Goal: Contribute content: Contribute content

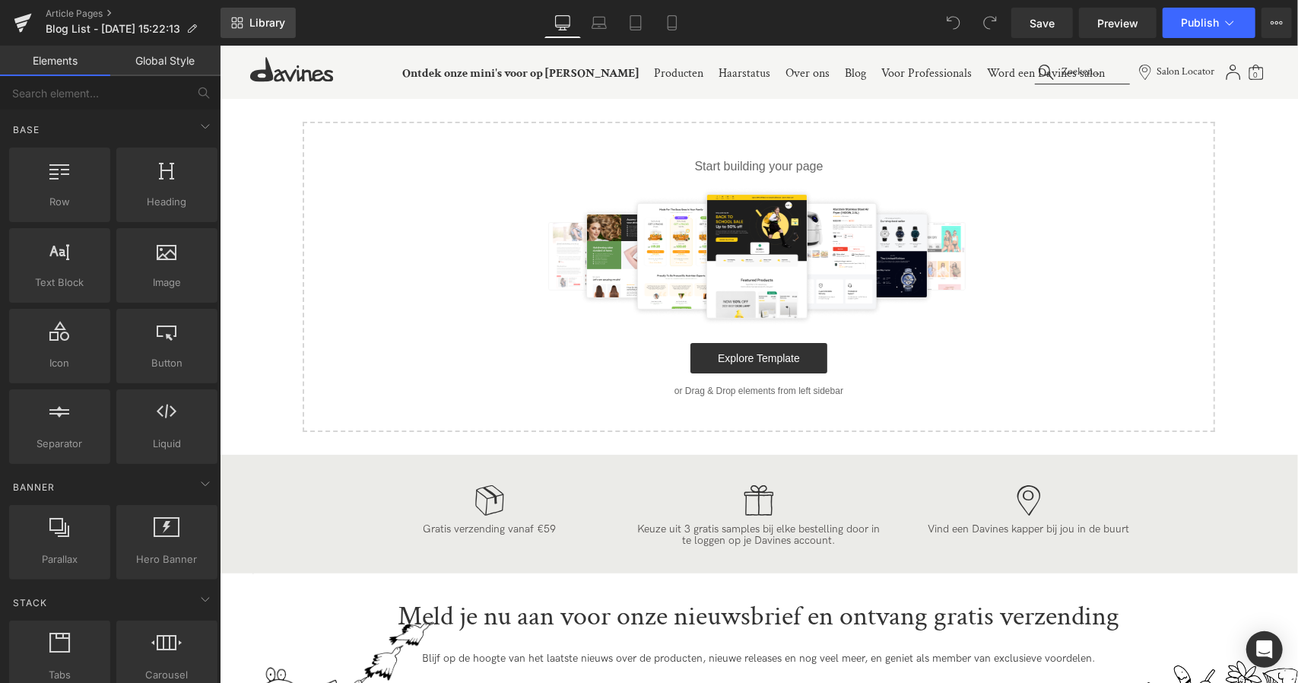
drag, startPoint x: 0, startPoint y: 0, endPoint x: 271, endPoint y: 14, distance: 271.8
click at [271, 14] on link "Library" at bounding box center [257, 23] width 75 height 30
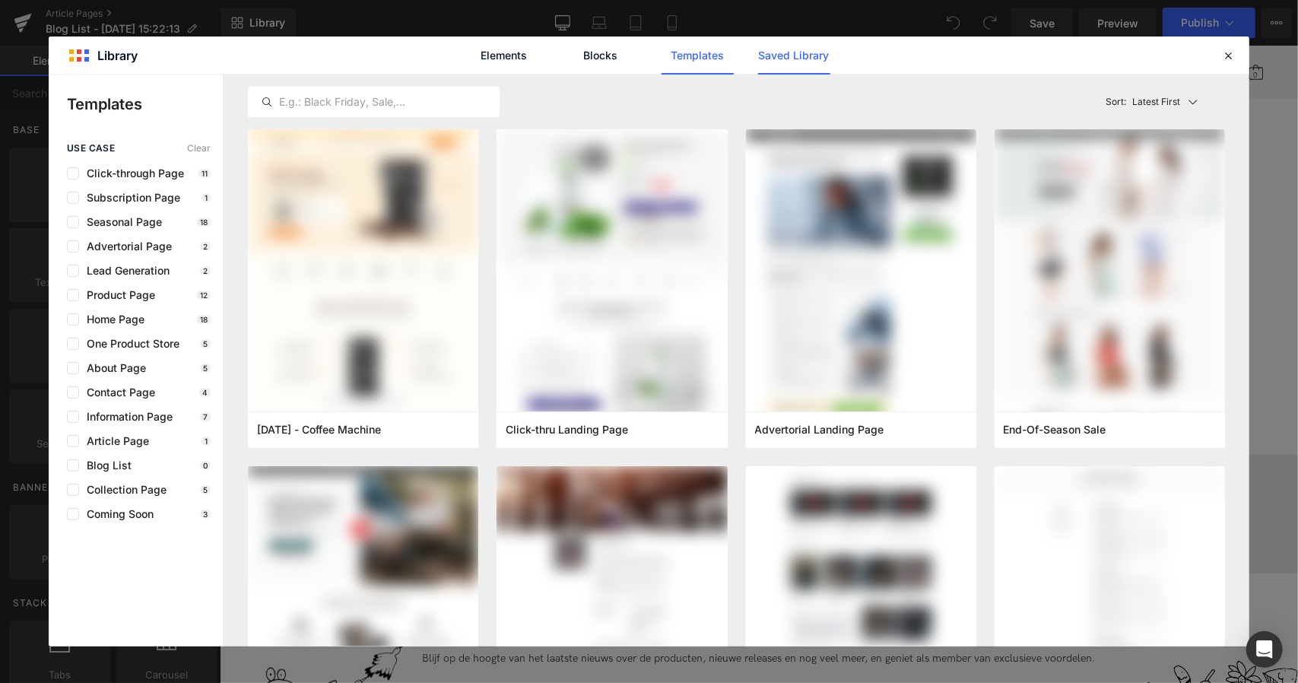
click at [0, 0] on link "Saved Library" at bounding box center [0, 0] width 0 height 0
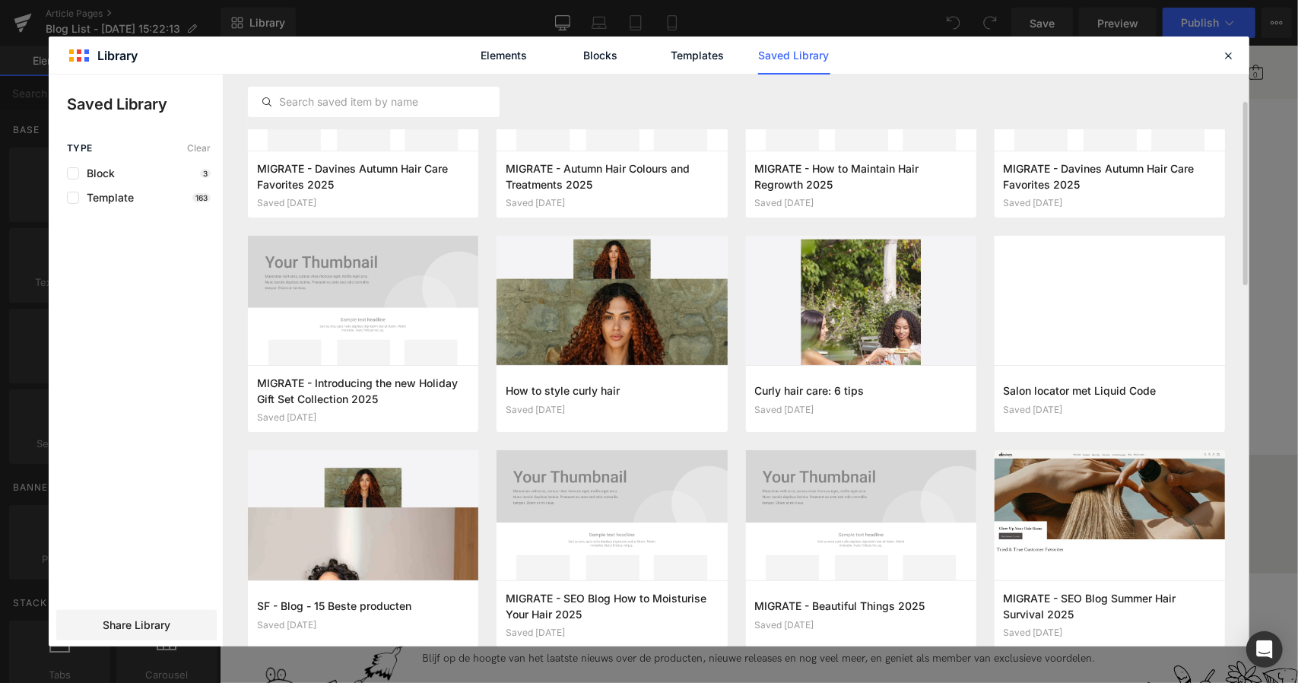
scroll to position [102, 0]
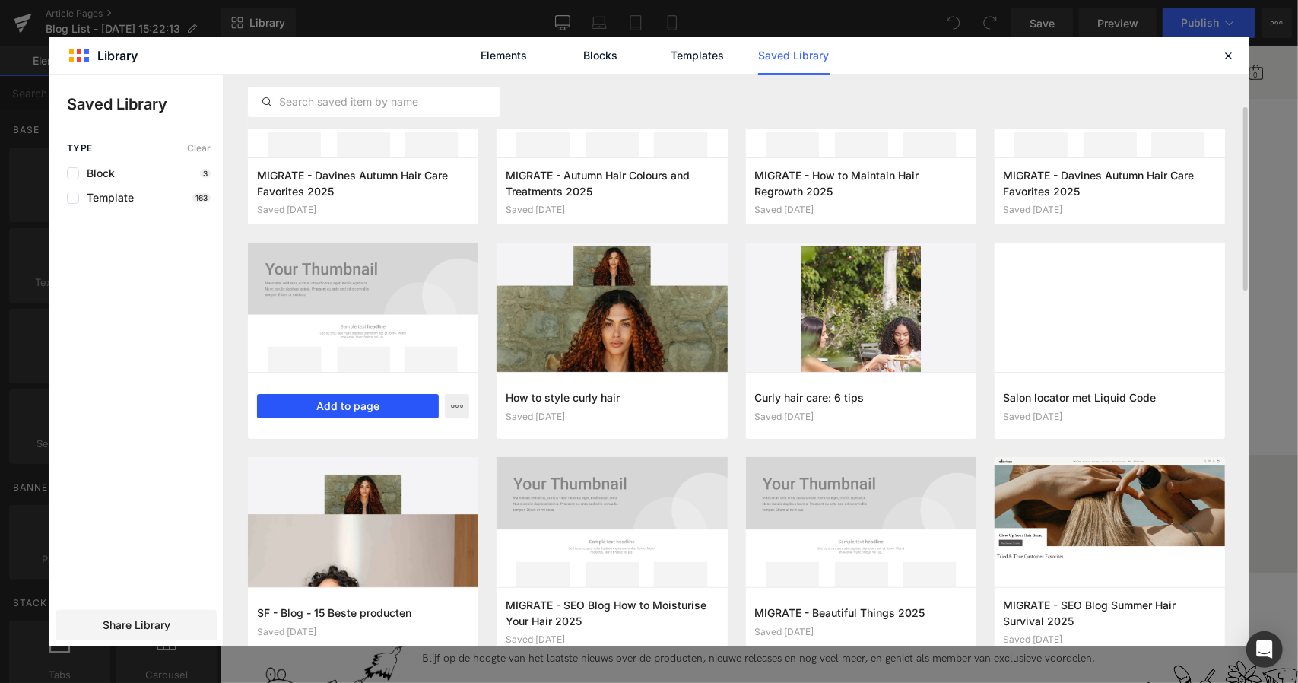
click at [345, 411] on button "Add to page" at bounding box center [348, 406] width 182 height 24
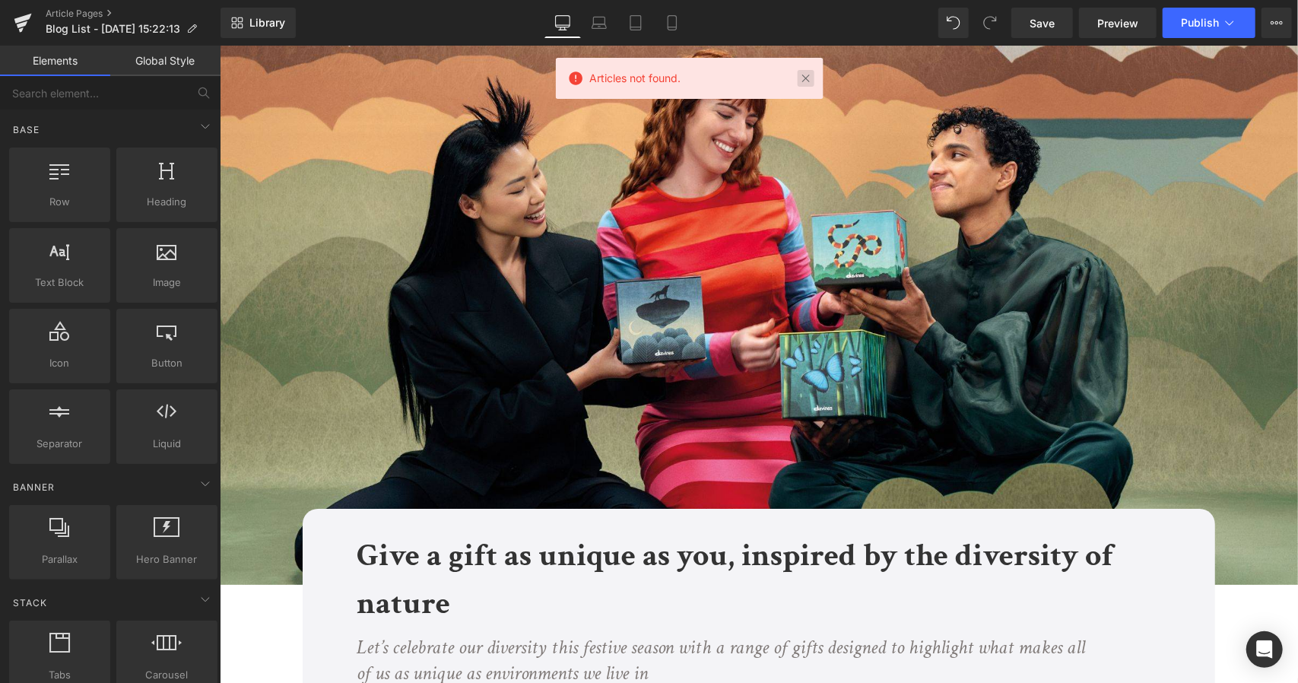
click at [800, 78] on link at bounding box center [805, 78] width 17 height 17
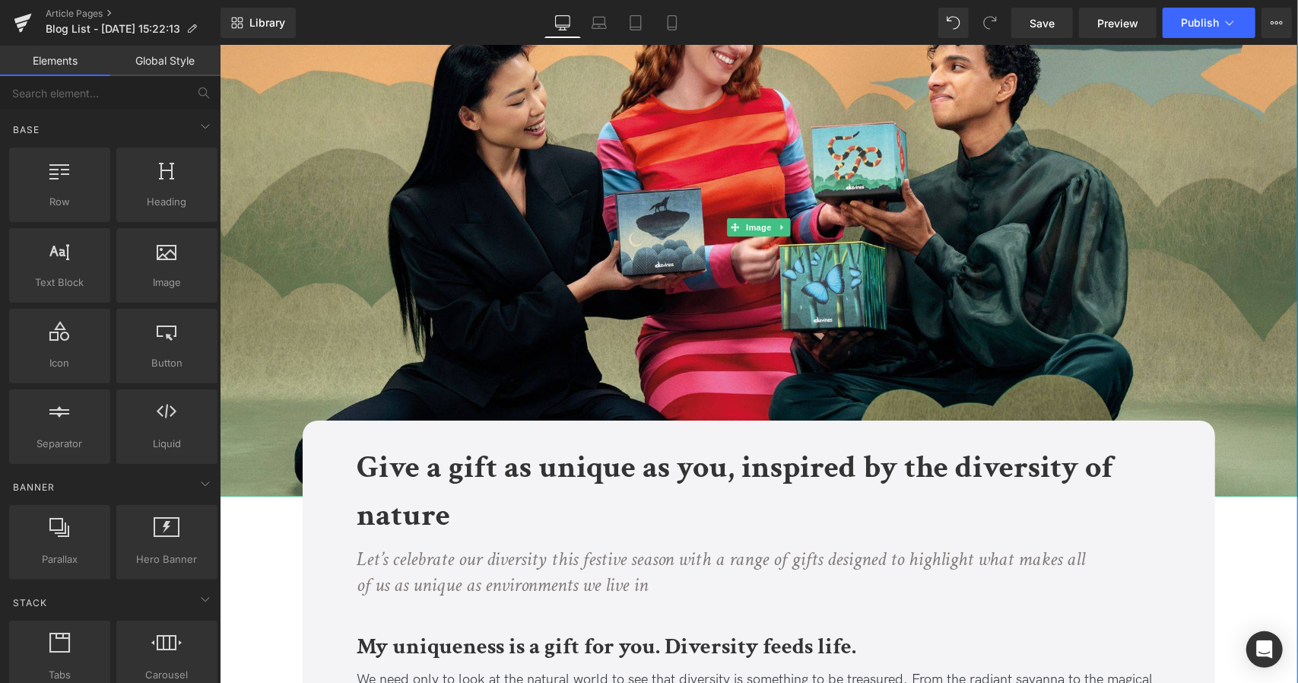
scroll to position [0, 0]
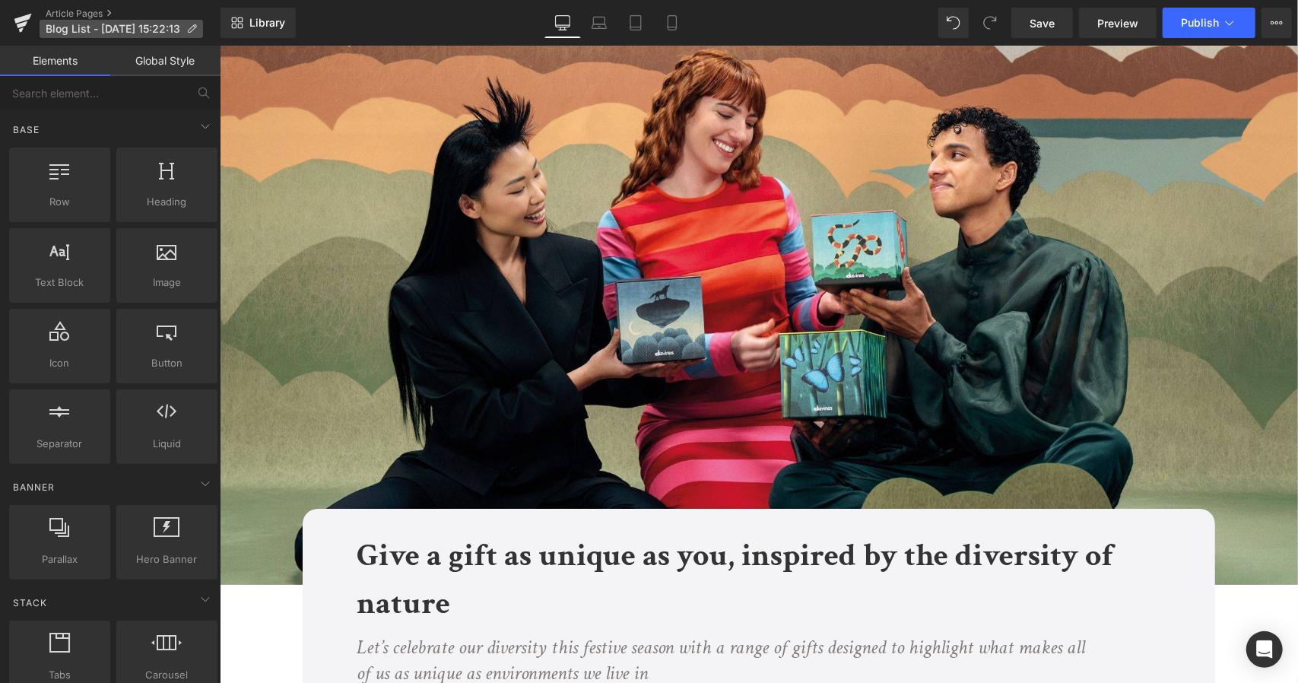
click at [195, 30] on icon at bounding box center [191, 29] width 11 height 11
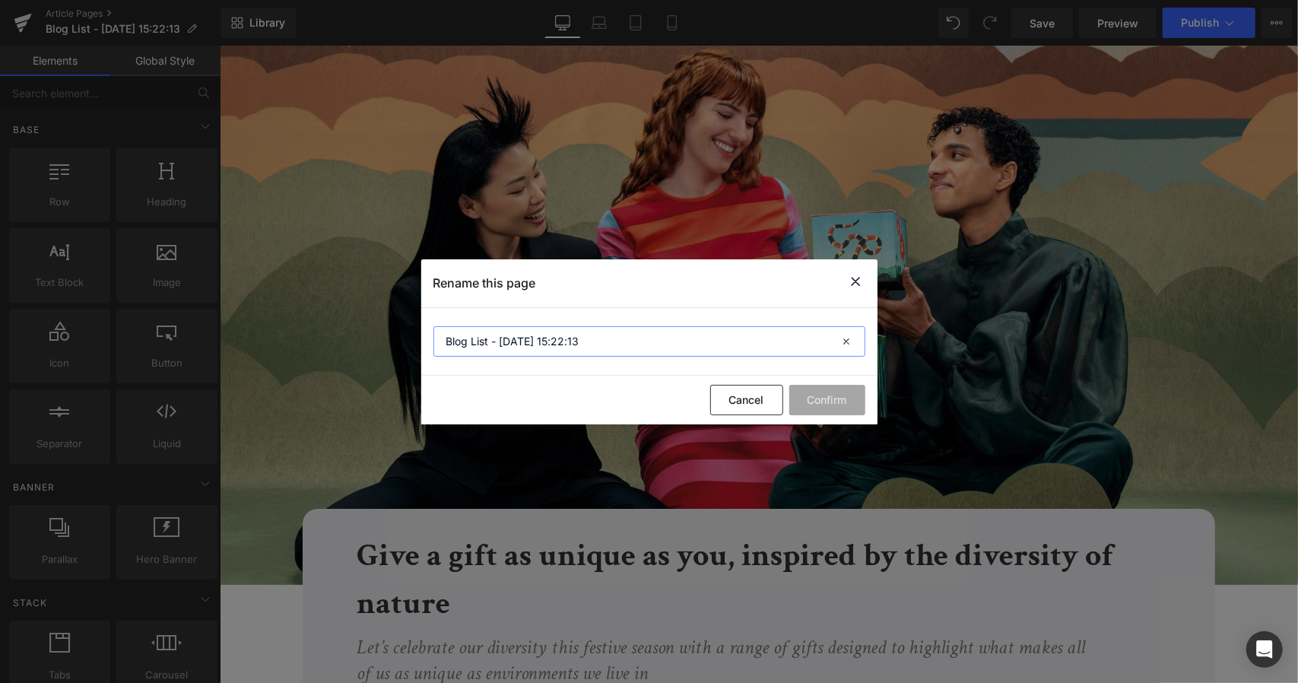
click at [0, 0] on input "Blog List - [DATE] 15:22:13" at bounding box center [0, 0] width 0 height 0
drag, startPoint x: 669, startPoint y: 348, endPoint x: 306, endPoint y: 319, distance: 363.9
type input "Giftboxen 2025"
click at [0, 0] on button "Confirm" at bounding box center [0, 0] width 0 height 0
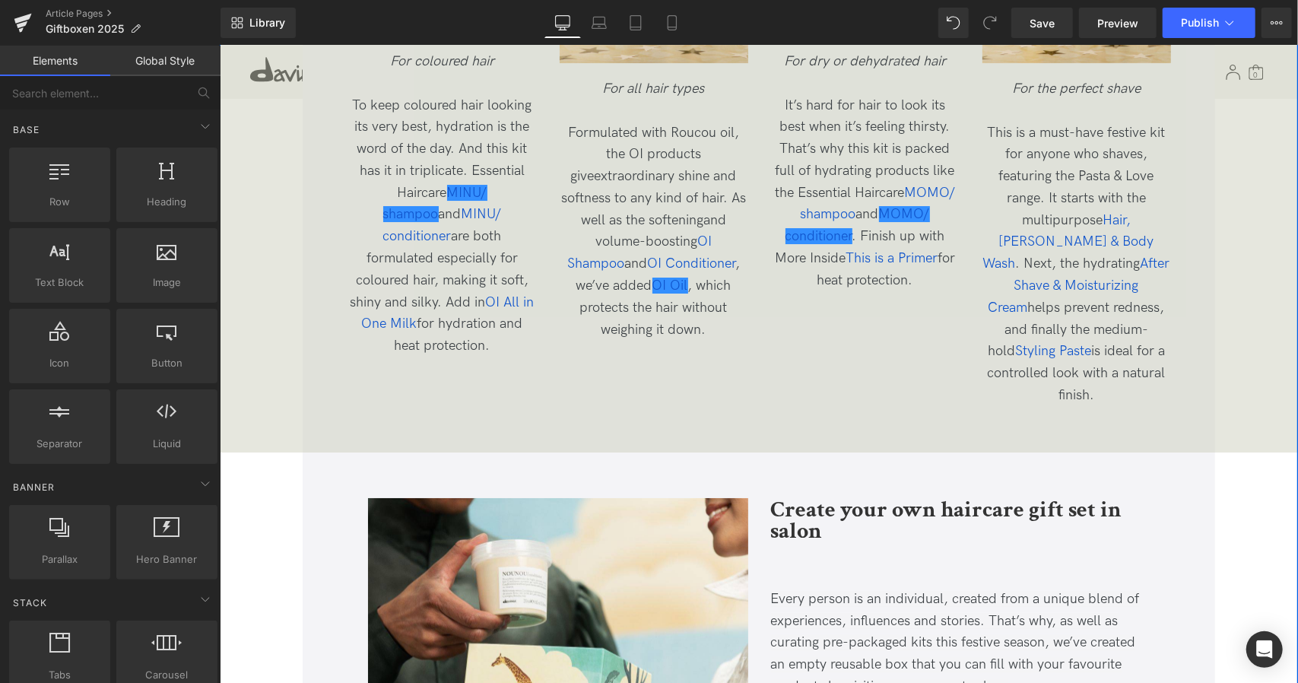
scroll to position [3596, 0]
click at [590, 363] on div "Magical Rainforest kit Heading Image For coloured hair To keep coloured hair lo…" at bounding box center [758, 77] width 845 height 671
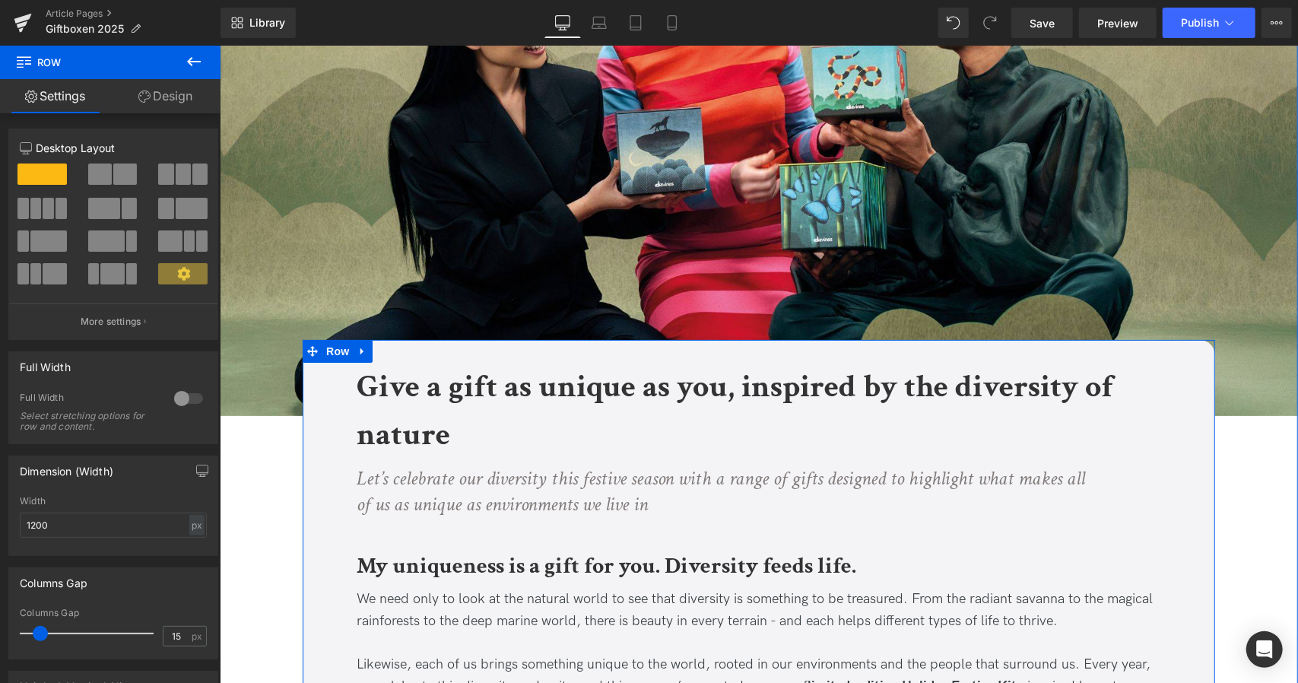
scroll to position [167, 0]
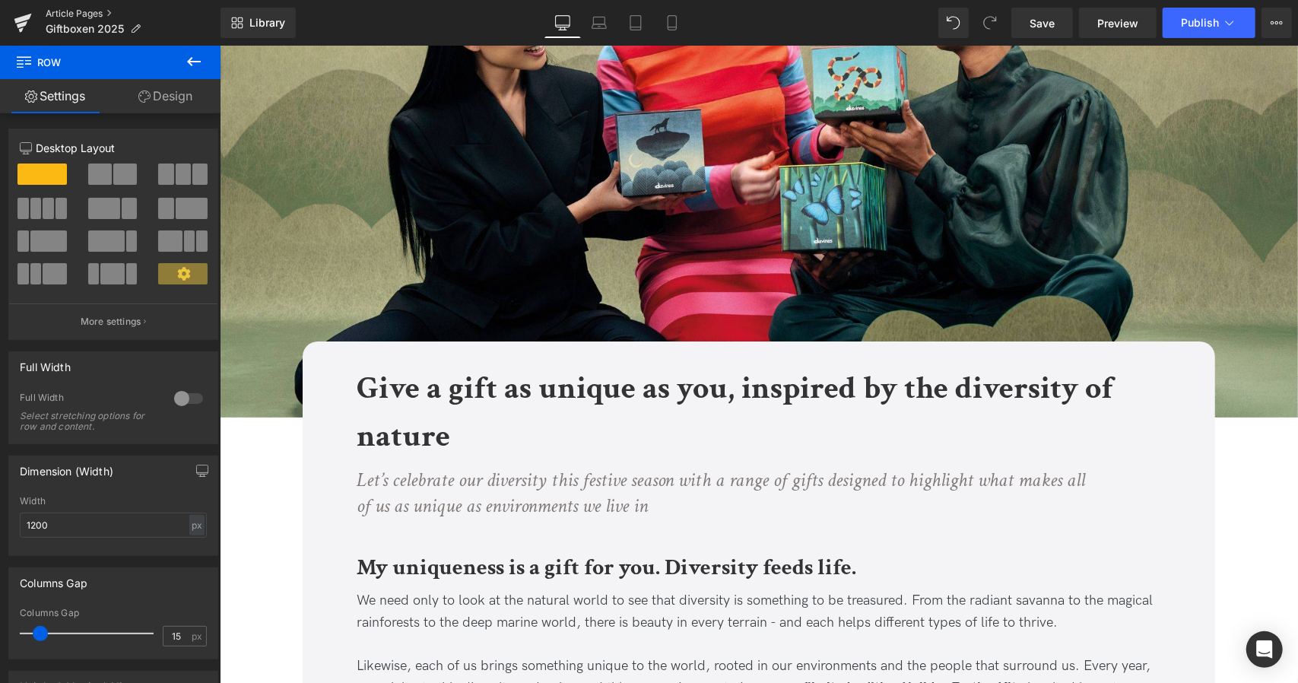
click at [100, 10] on link "Article Pages" at bounding box center [133, 14] width 175 height 12
click at [1049, 30] on span "Save" at bounding box center [1041, 23] width 25 height 16
click at [75, 11] on link "Article Pages" at bounding box center [133, 14] width 175 height 12
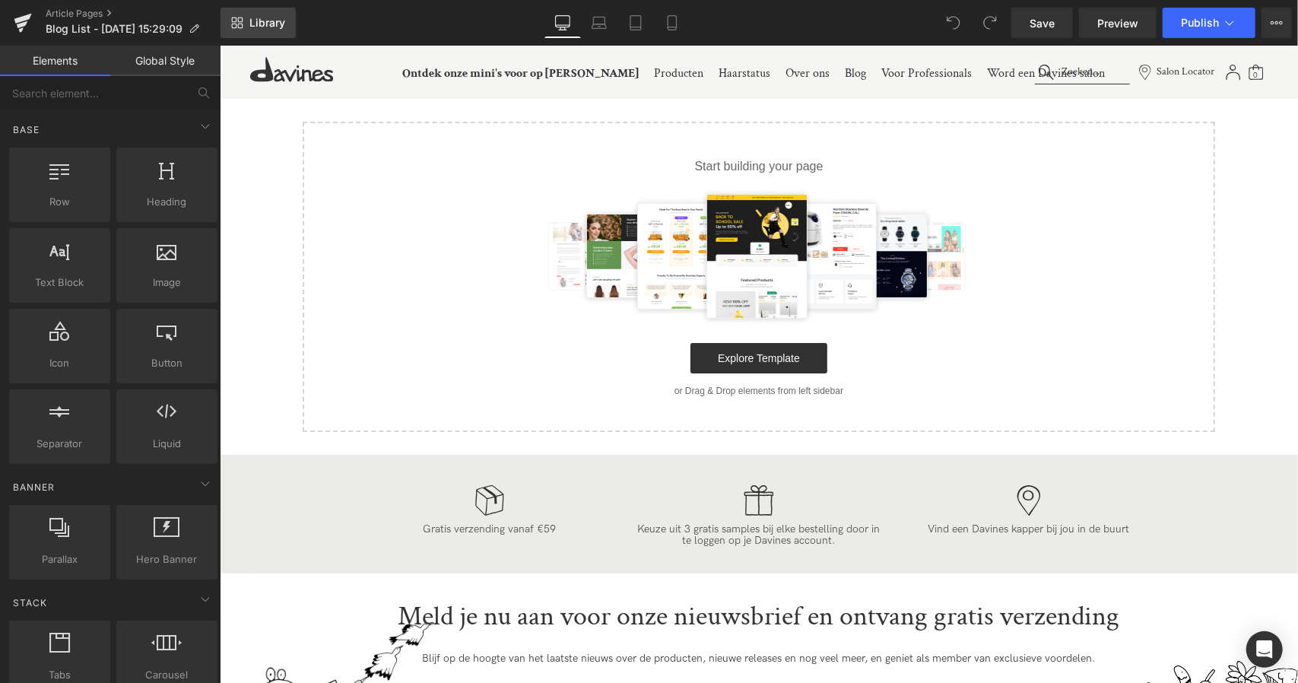
click at [268, 17] on span "Library" at bounding box center [267, 23] width 36 height 14
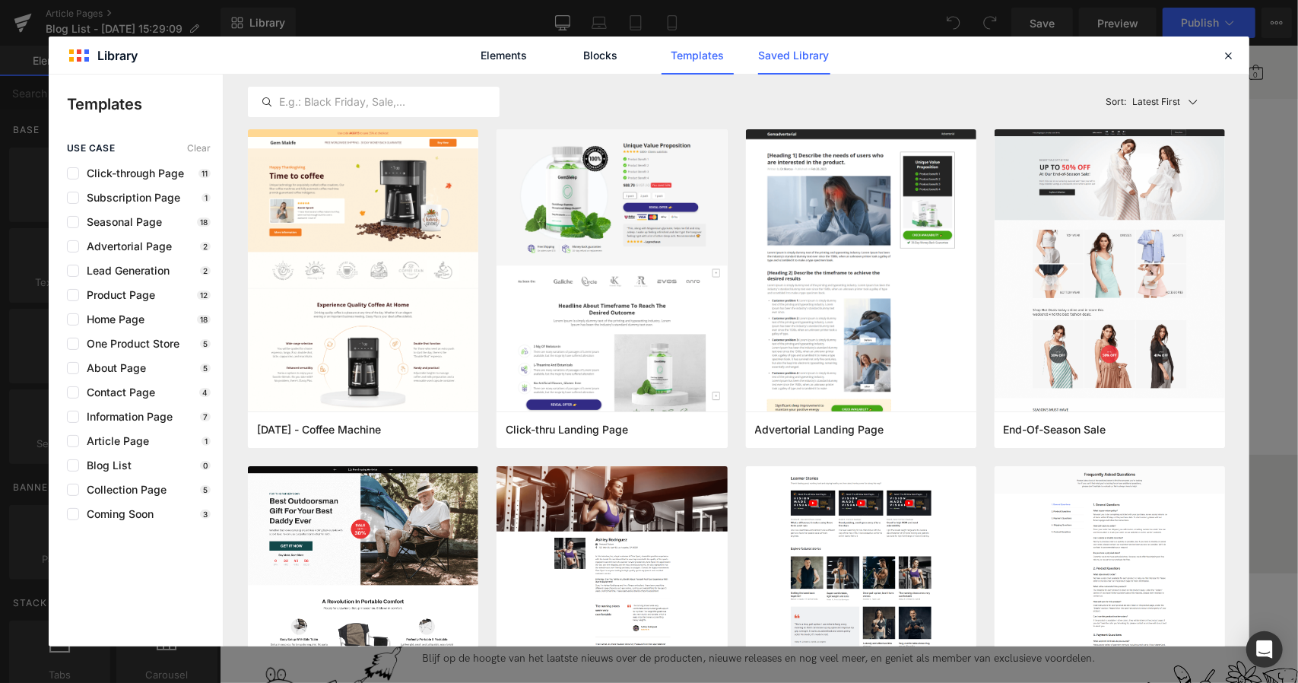
click at [797, 62] on link "Saved Library" at bounding box center [794, 55] width 72 height 38
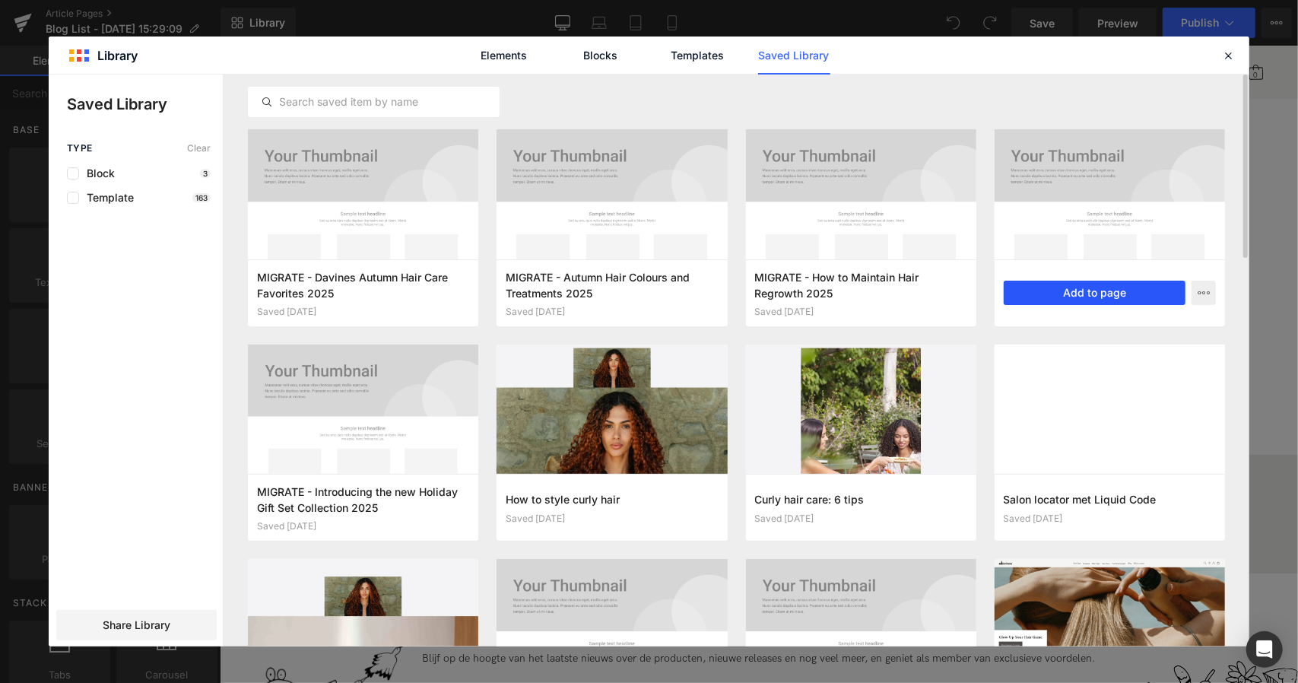
click at [1099, 288] on button "Add to page" at bounding box center [1095, 293] width 182 height 24
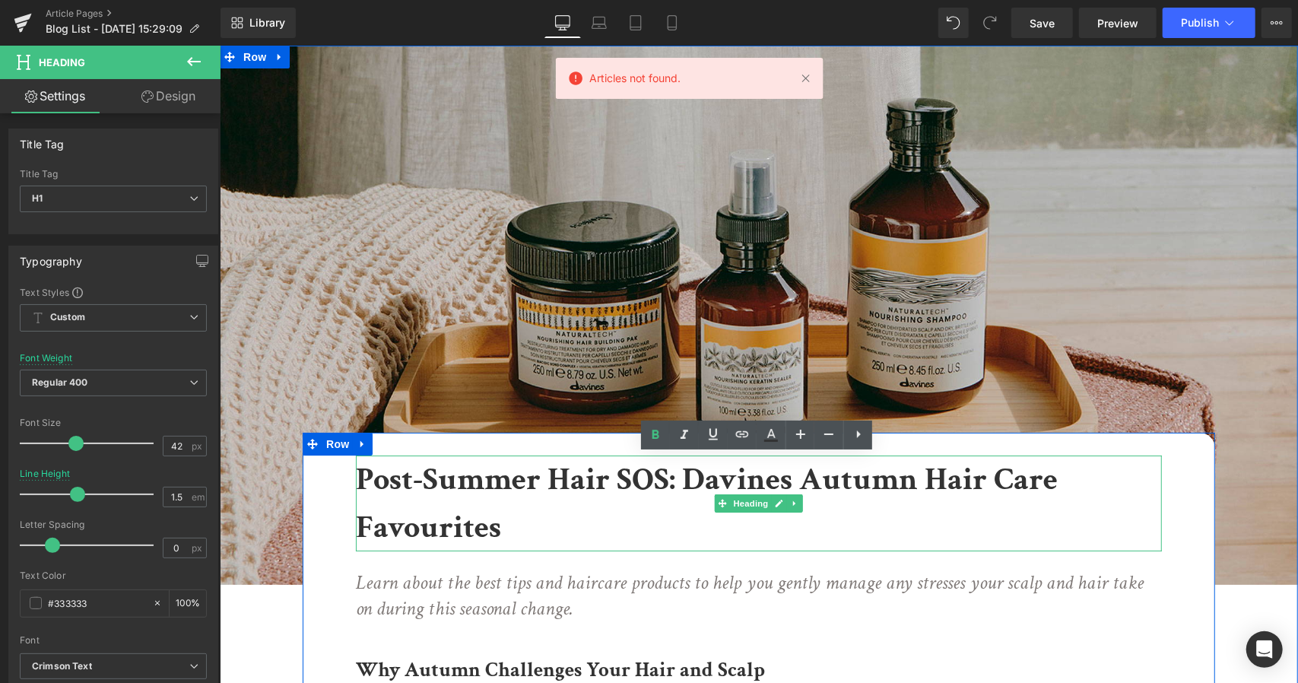
click at [494, 525] on b "Post-Summer Hair SOS: Davines Autumn Hair Care Favourites" at bounding box center [706, 503] width 702 height 90
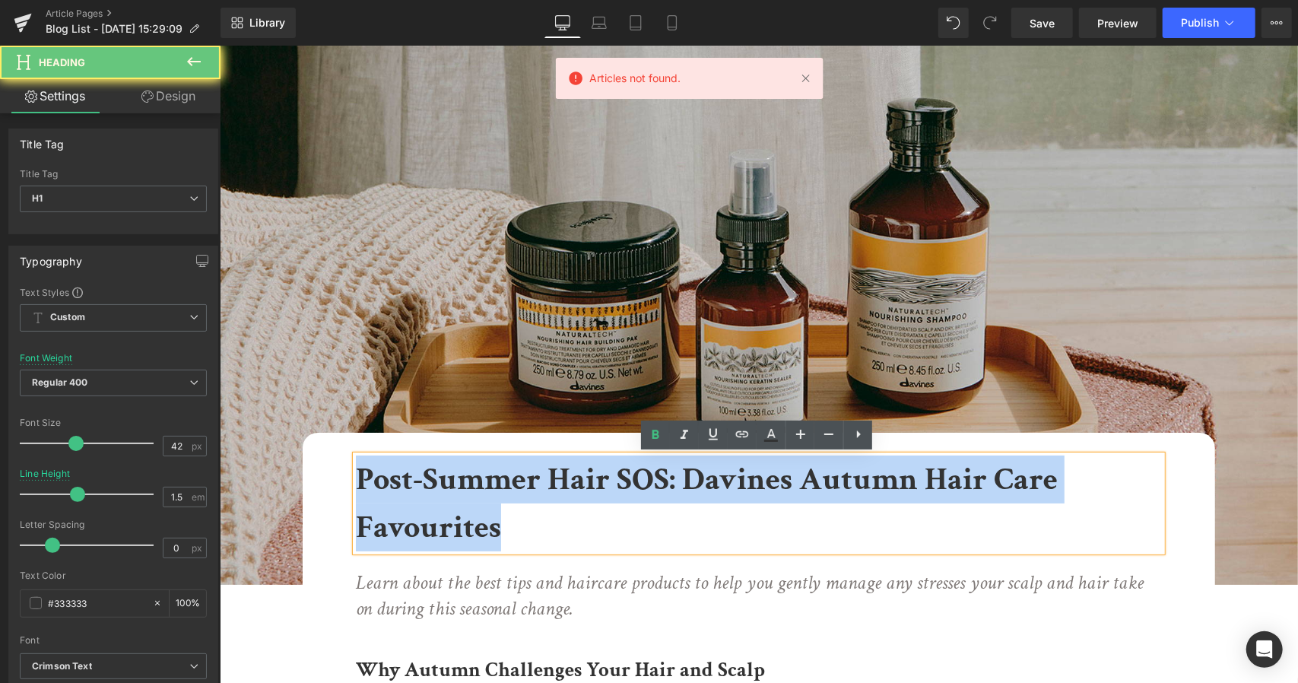
drag, startPoint x: 511, startPoint y: 531, endPoint x: 316, endPoint y: 481, distance: 201.6
copy b "Post-Summer Hair SOS: Davines Autumn Hair Care Favourites"
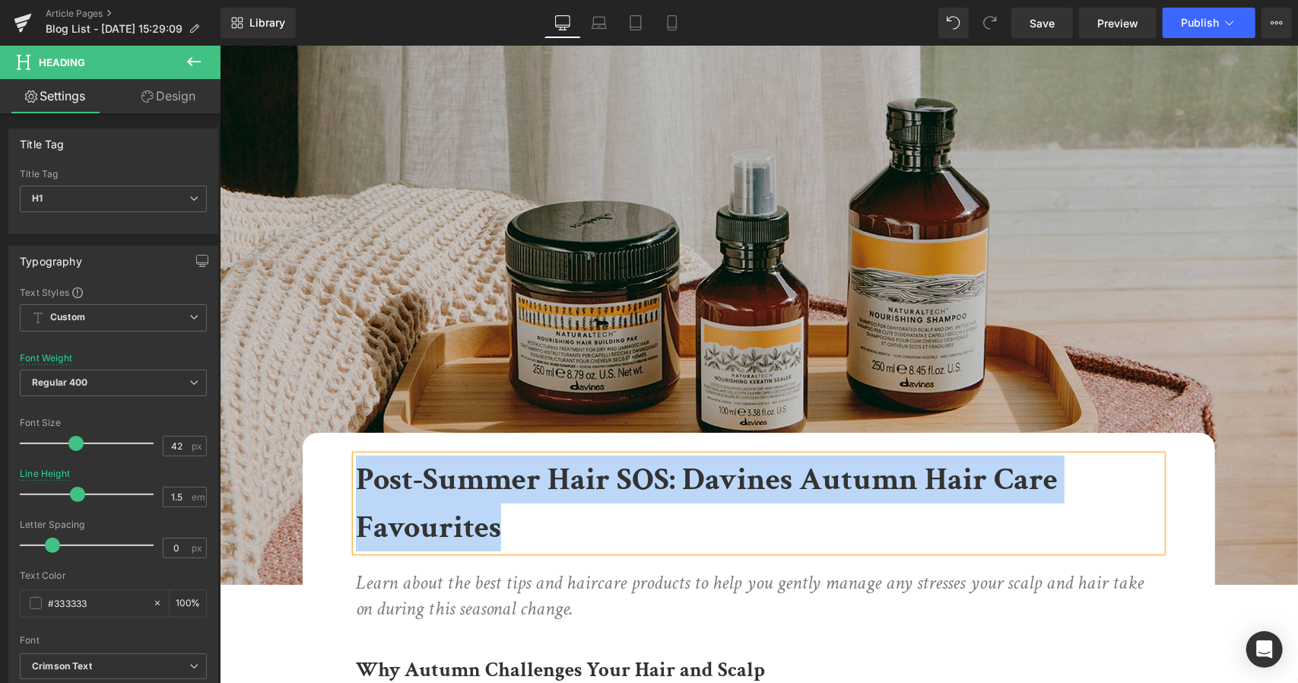
paste div
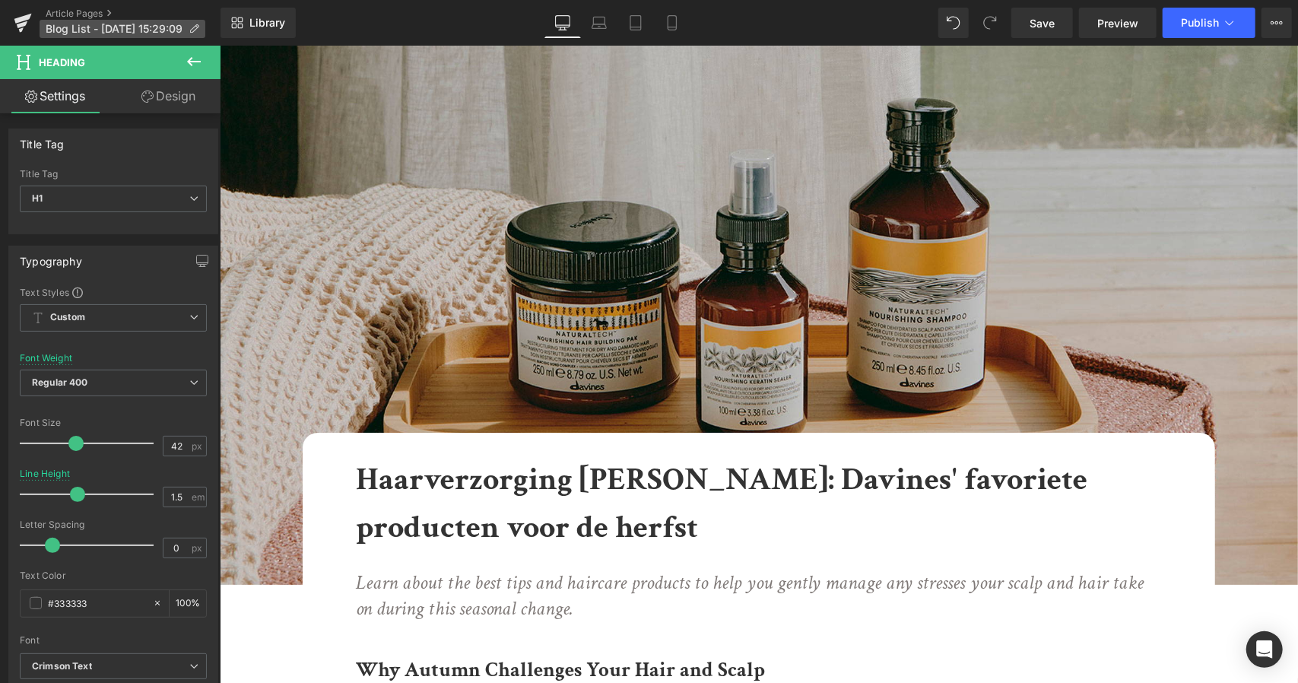
click at [198, 34] on p "Blog List - Aug 25, 15:29:09" at bounding box center [123, 29] width 166 height 18
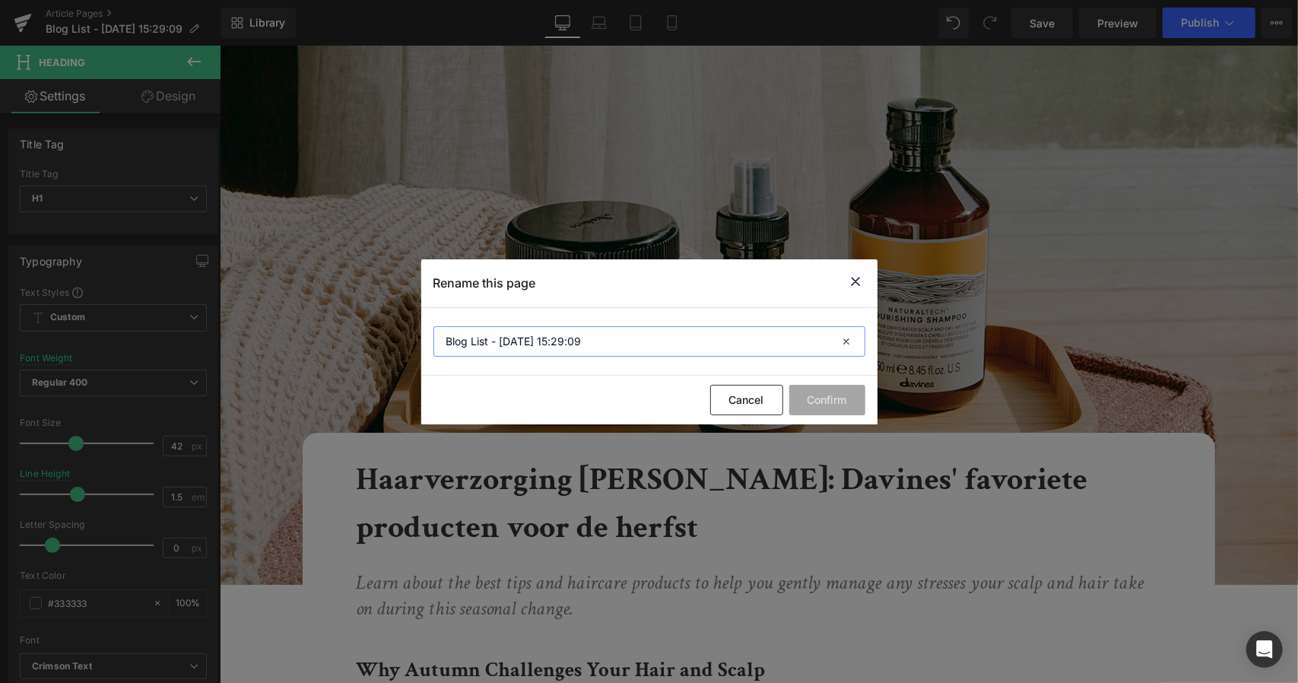
click at [0, 0] on input "Blog List - Aug 25, 15:29:09" at bounding box center [0, 0] width 0 height 0
paste input "Haarverzorging na de zomer: Davines' favoriete producten voor de herfst"
type input "Haarverzorging na de zomer: Davines' favoriete producten voor de herfst"
click at [0, 0] on button "Confirm" at bounding box center [0, 0] width 0 height 0
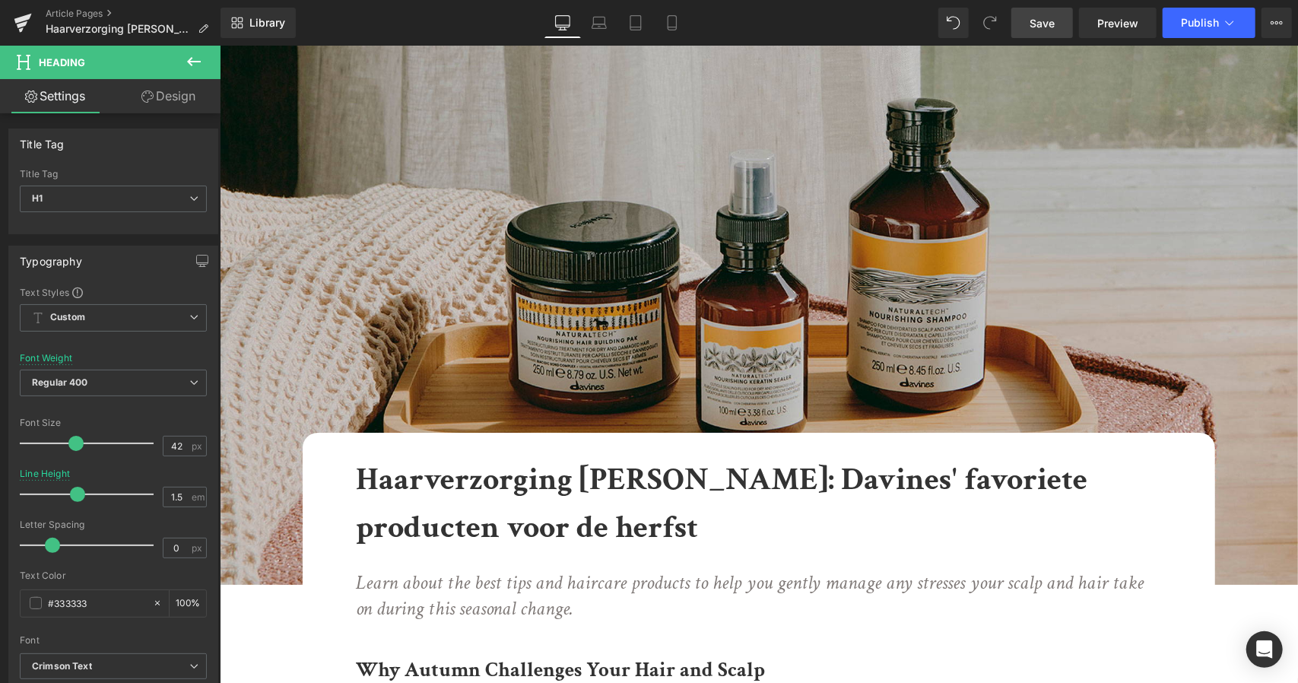
drag, startPoint x: 1044, startPoint y: 29, endPoint x: 706, endPoint y: 607, distance: 670.3
click at [1044, 29] on span "Save" at bounding box center [1041, 23] width 25 height 16
click at [89, 14] on link "Article Pages" at bounding box center [133, 14] width 175 height 12
